Goal: Find specific page/section: Find specific page/section

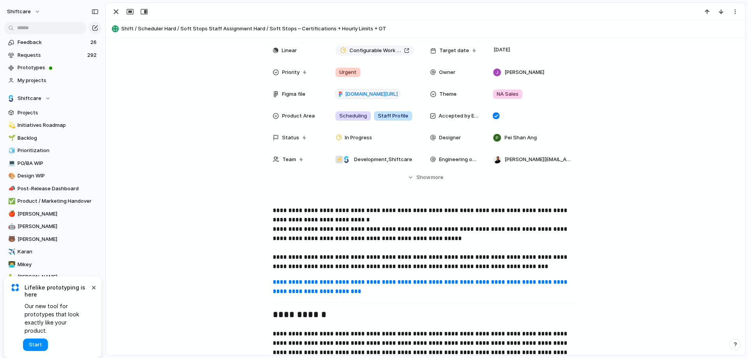
scroll to position [209, 0]
